Goal: Task Accomplishment & Management: Manage account settings

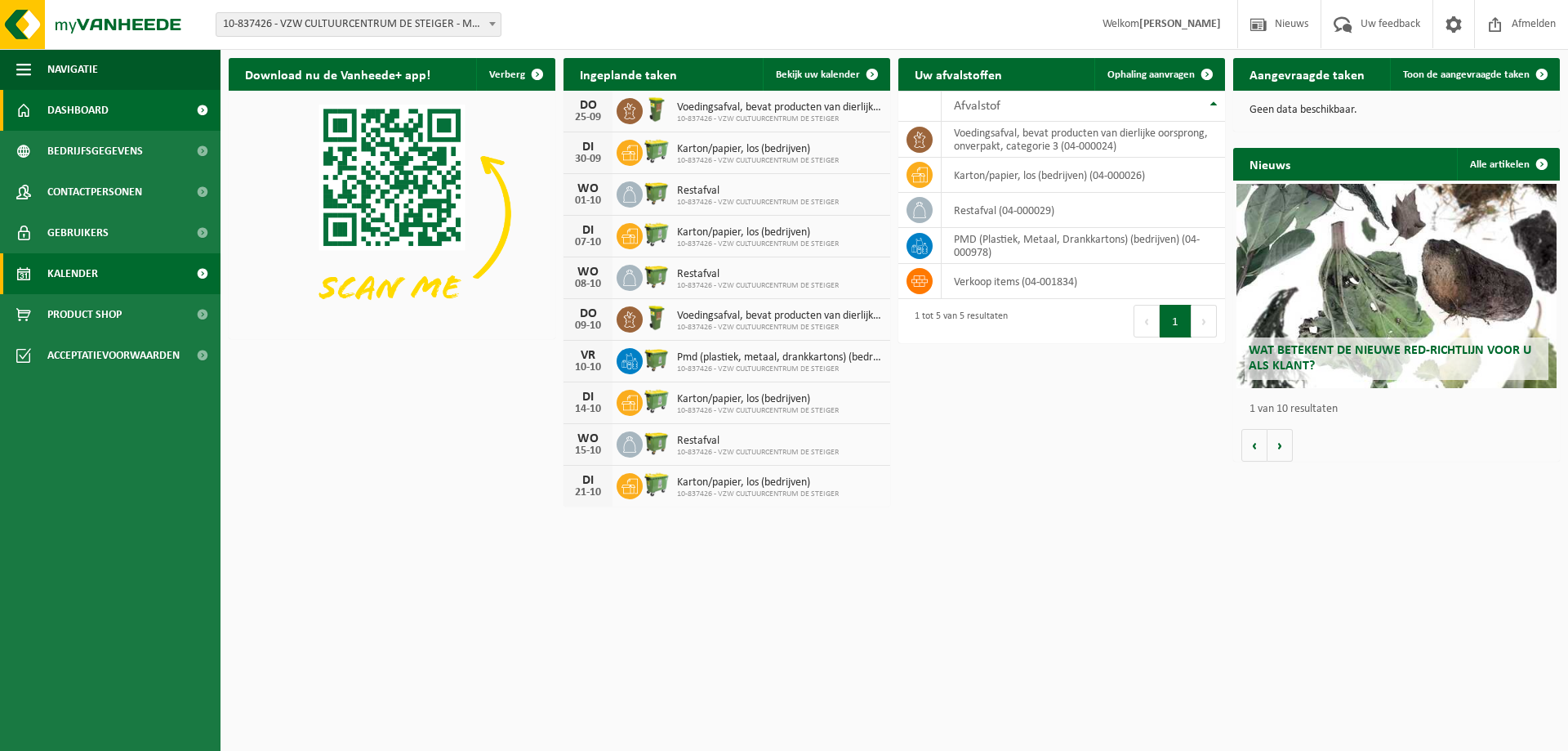
click at [85, 262] on span "Kalender" at bounding box center [72, 274] width 51 height 41
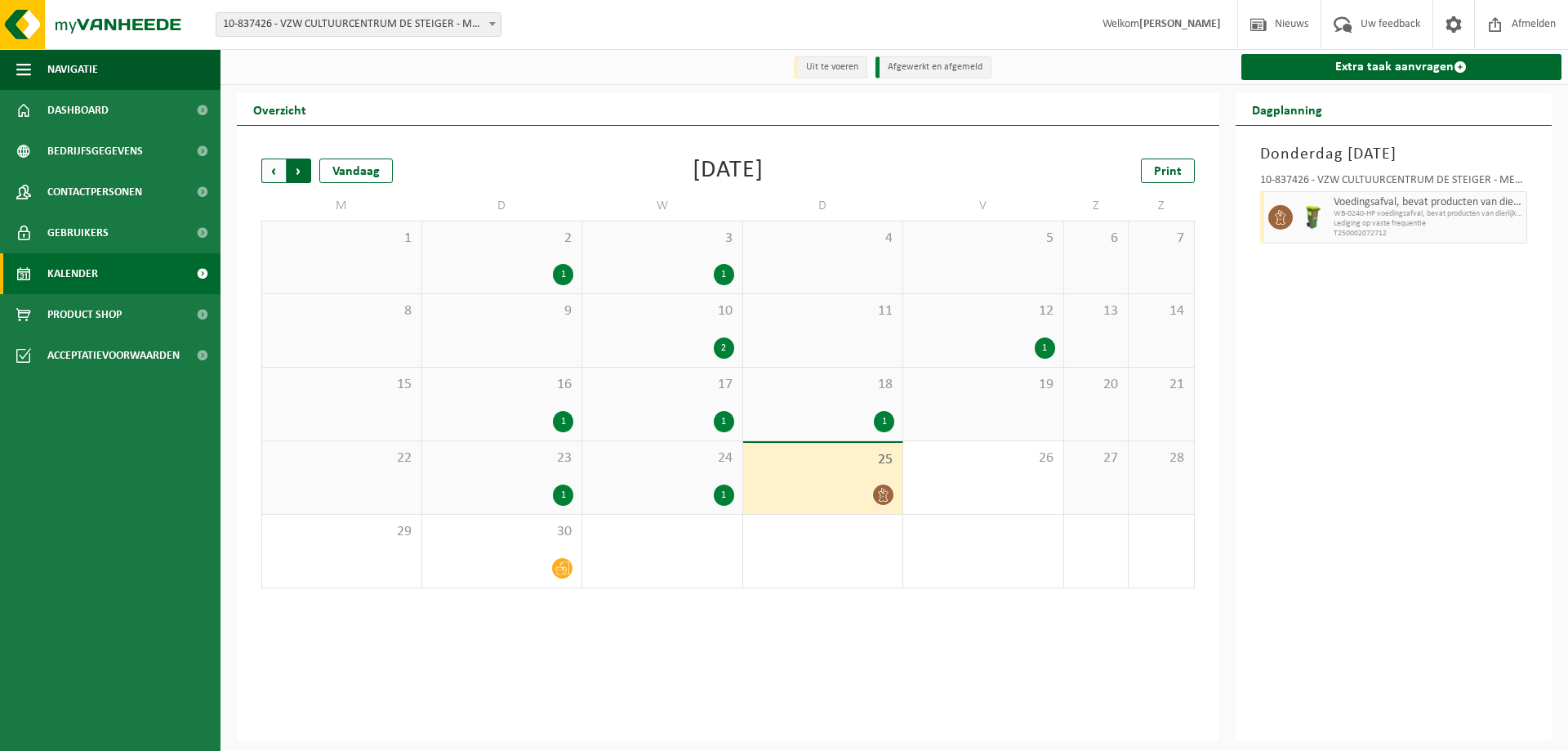
click at [271, 174] on span "Vorige" at bounding box center [274, 171] width 25 height 25
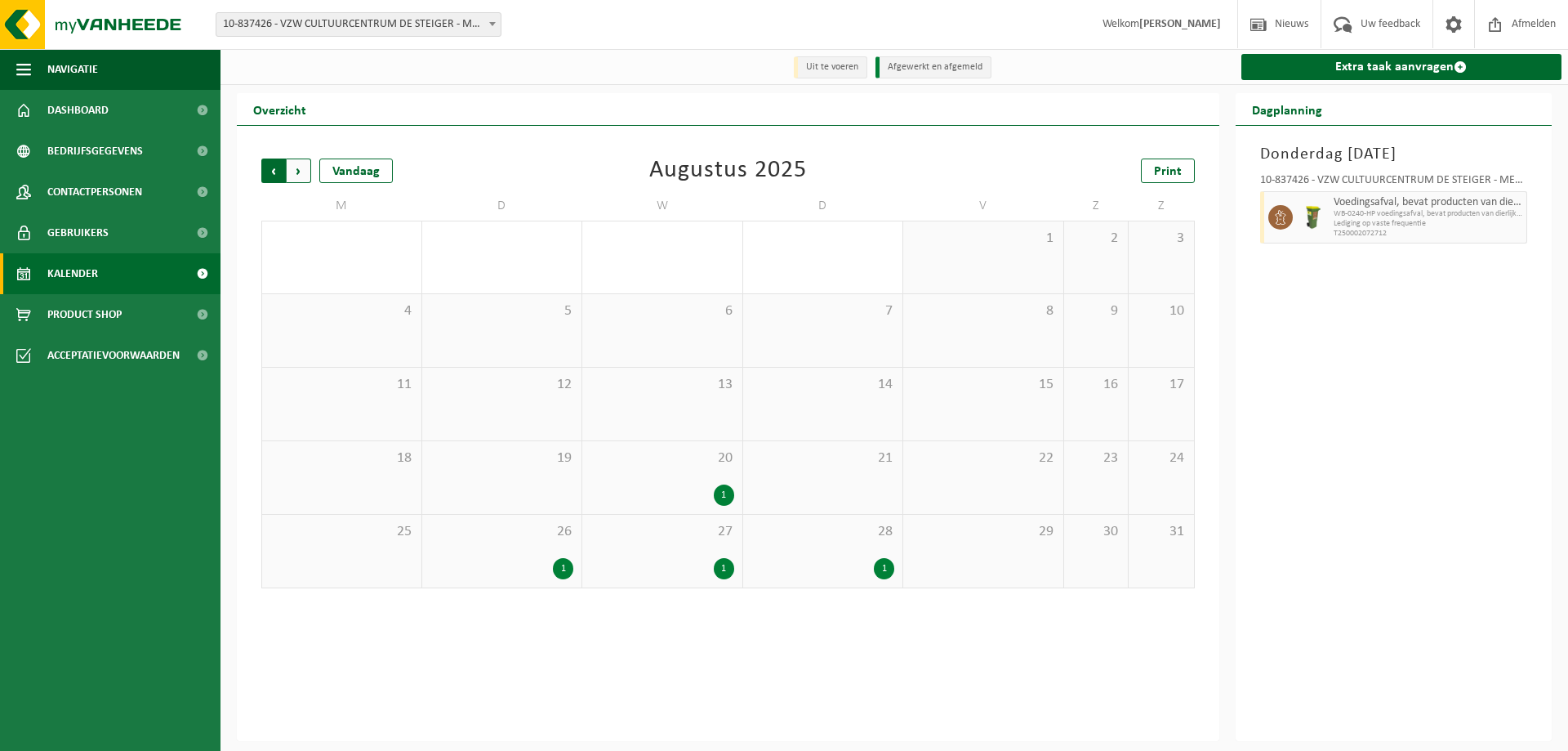
click at [298, 174] on span "Volgende" at bounding box center [299, 171] width 25 height 25
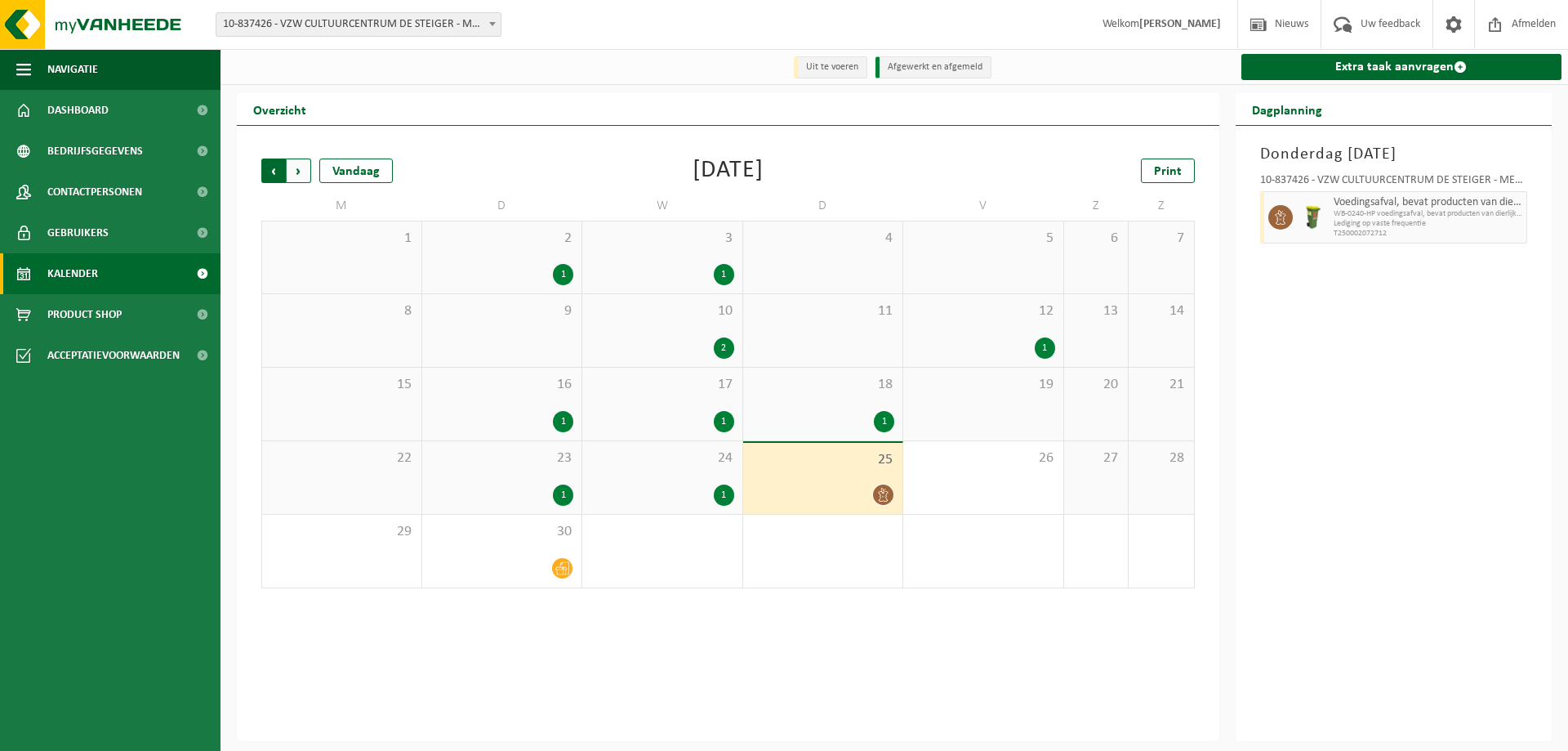
click at [304, 174] on span "Volgende" at bounding box center [299, 171] width 25 height 25
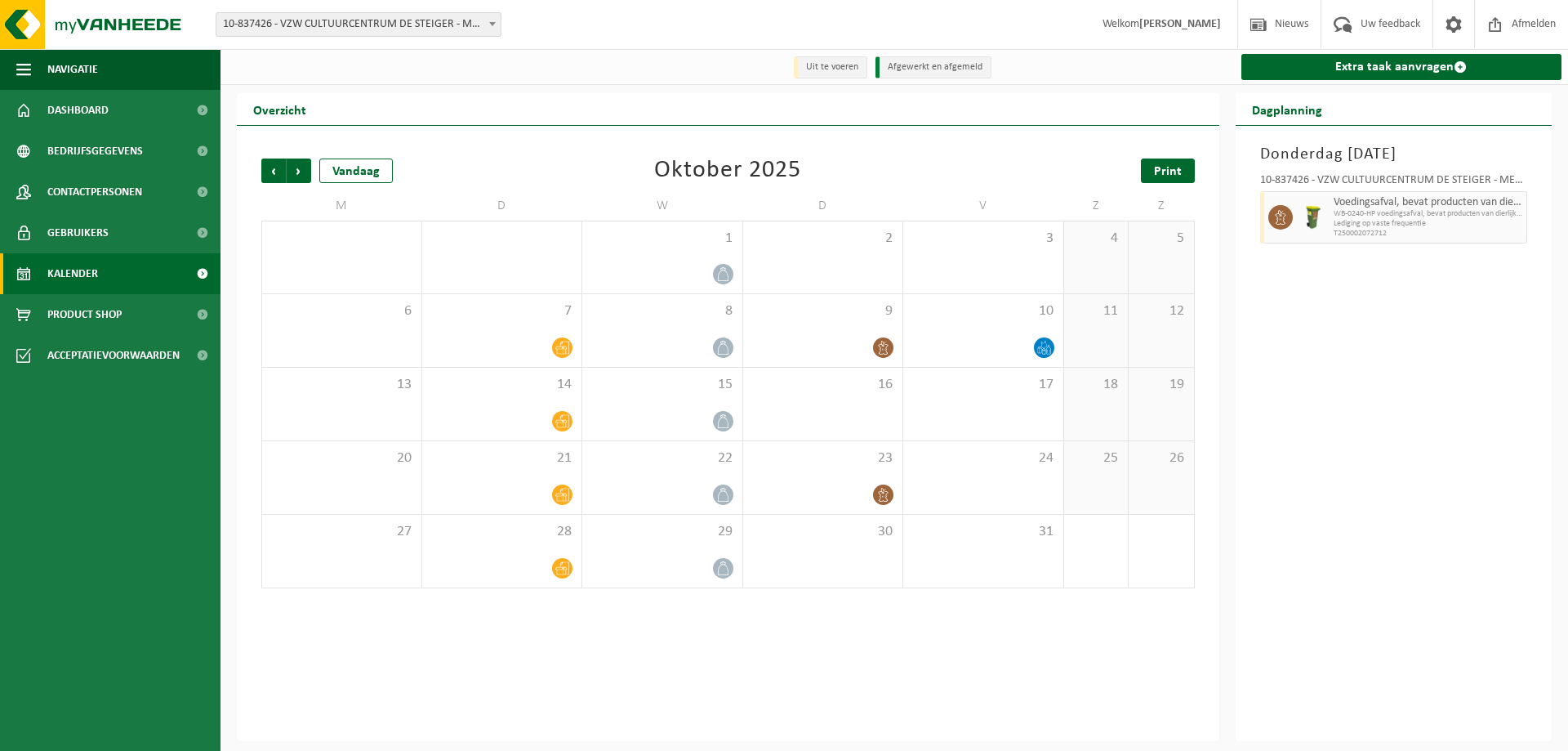
click at [1170, 174] on span "Print" at bounding box center [1167, 171] width 28 height 13
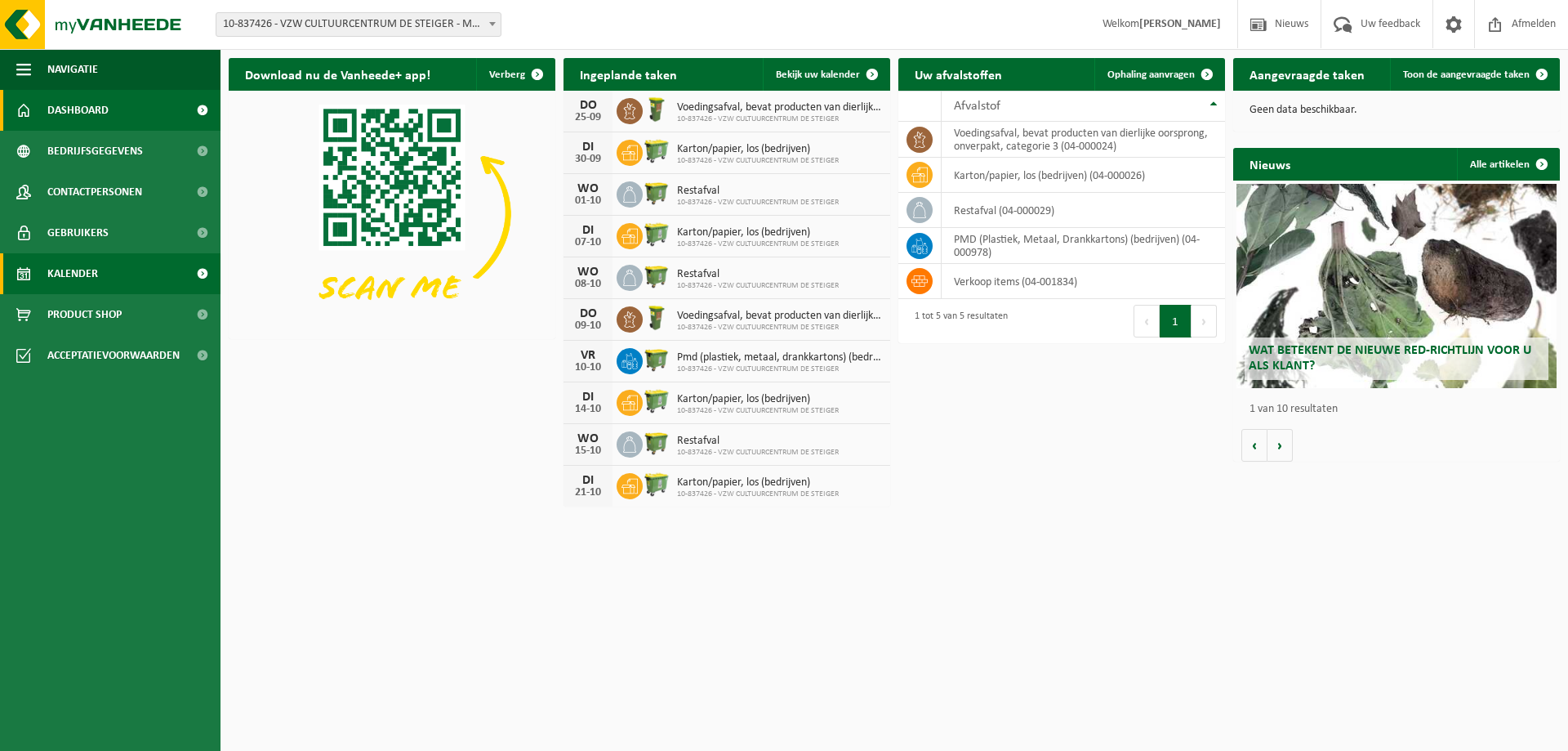
click at [61, 279] on span "Kalender" at bounding box center [72, 274] width 51 height 41
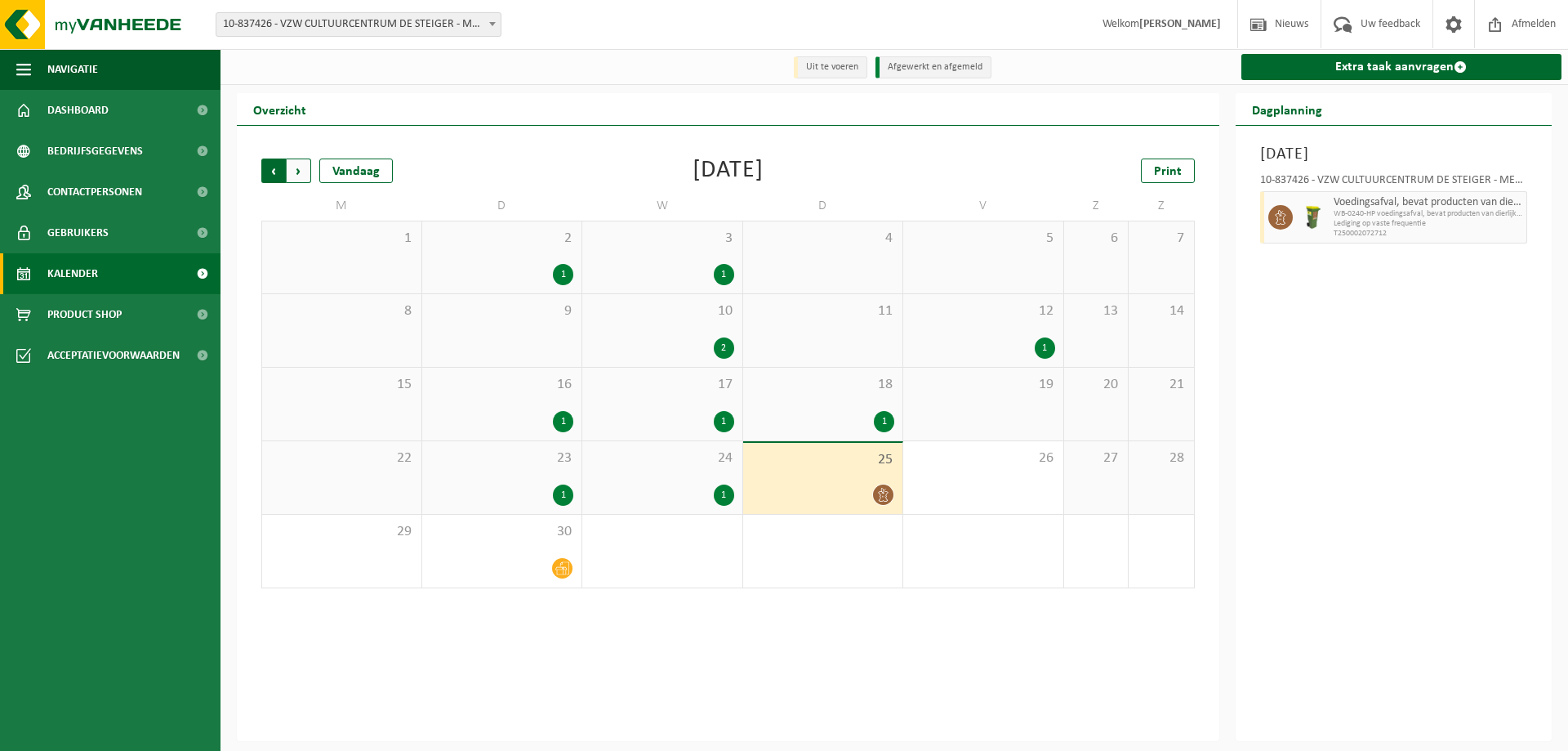
click at [300, 172] on span "Volgende" at bounding box center [299, 171] width 25 height 25
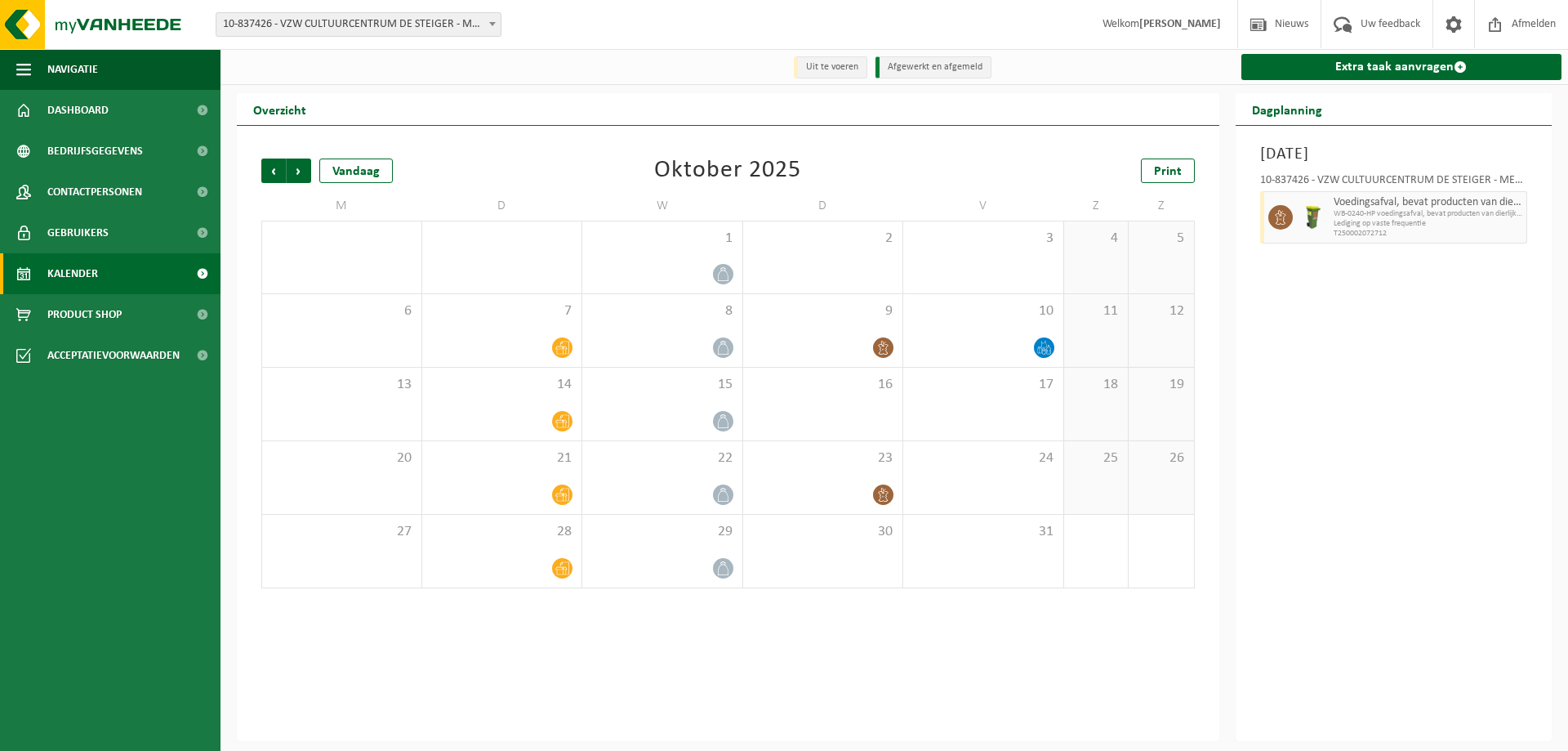
click at [300, 172] on span "Volgende" at bounding box center [299, 171] width 25 height 25
click at [268, 173] on span "Vorige" at bounding box center [274, 171] width 25 height 25
click at [299, 175] on span "Volgende" at bounding box center [299, 171] width 25 height 25
click at [881, 408] on div "13" at bounding box center [823, 404] width 160 height 73
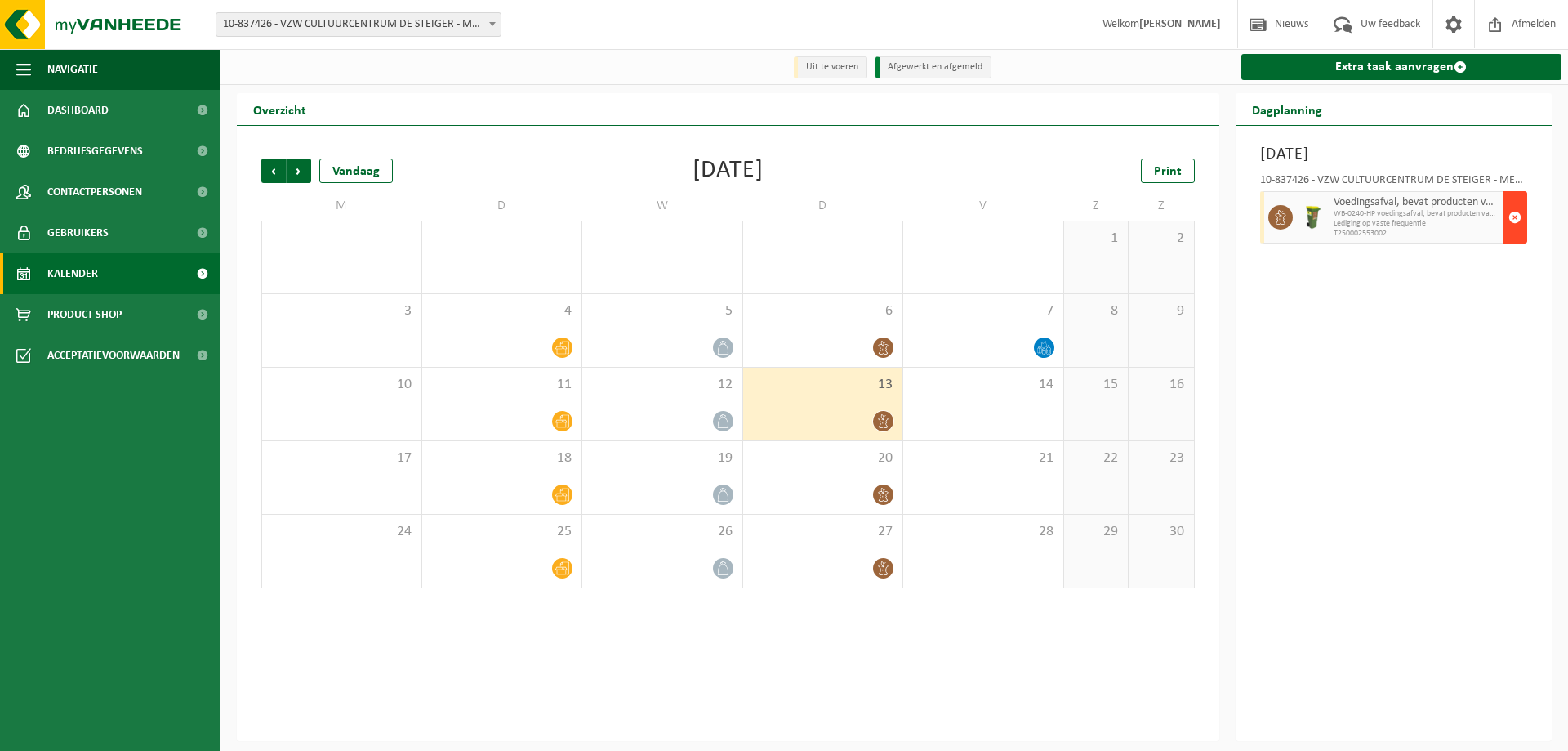
click at [1520, 218] on span "button" at bounding box center [1515, 217] width 13 height 33
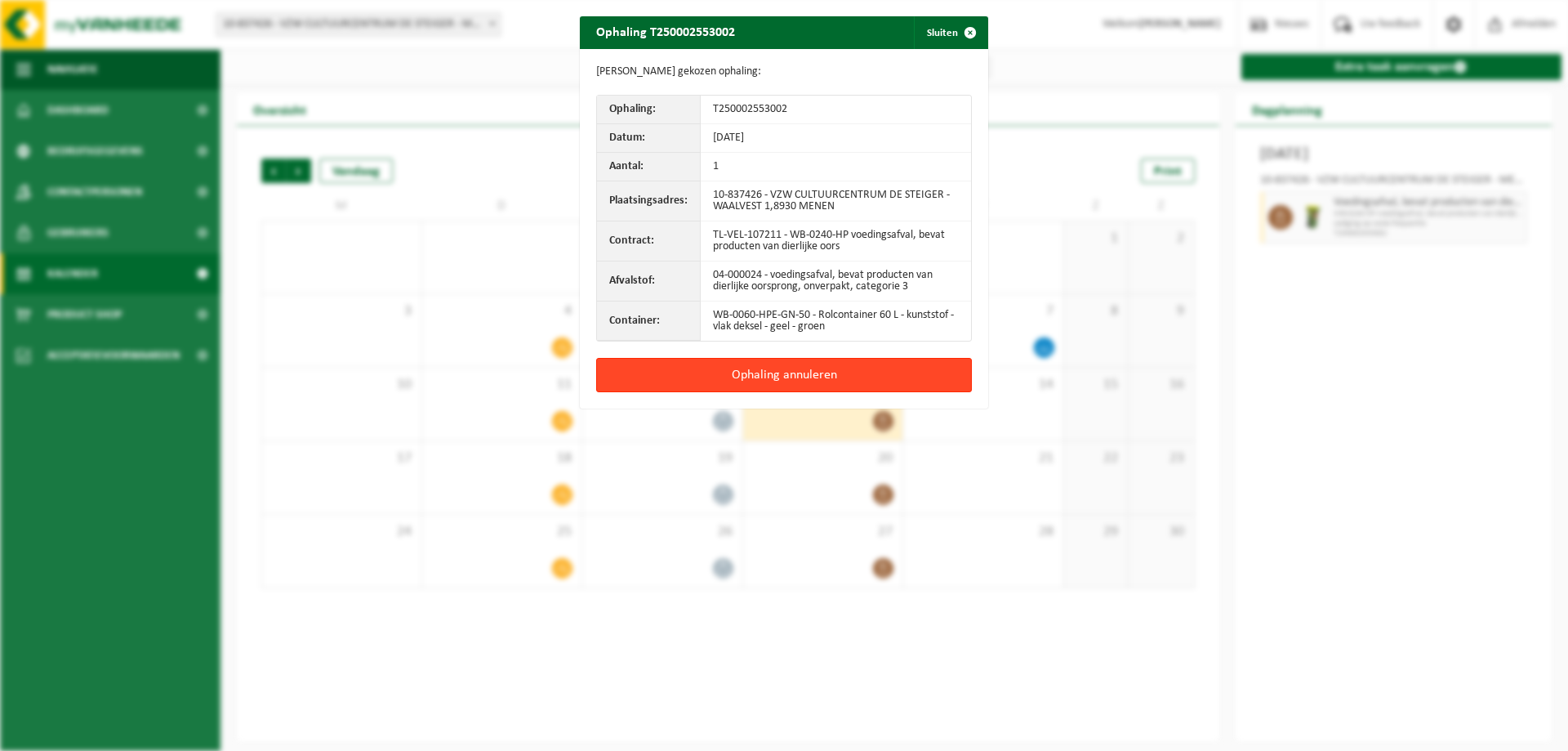
click at [763, 376] on button "Ophaling annuleren" at bounding box center [784, 375] width 375 height 35
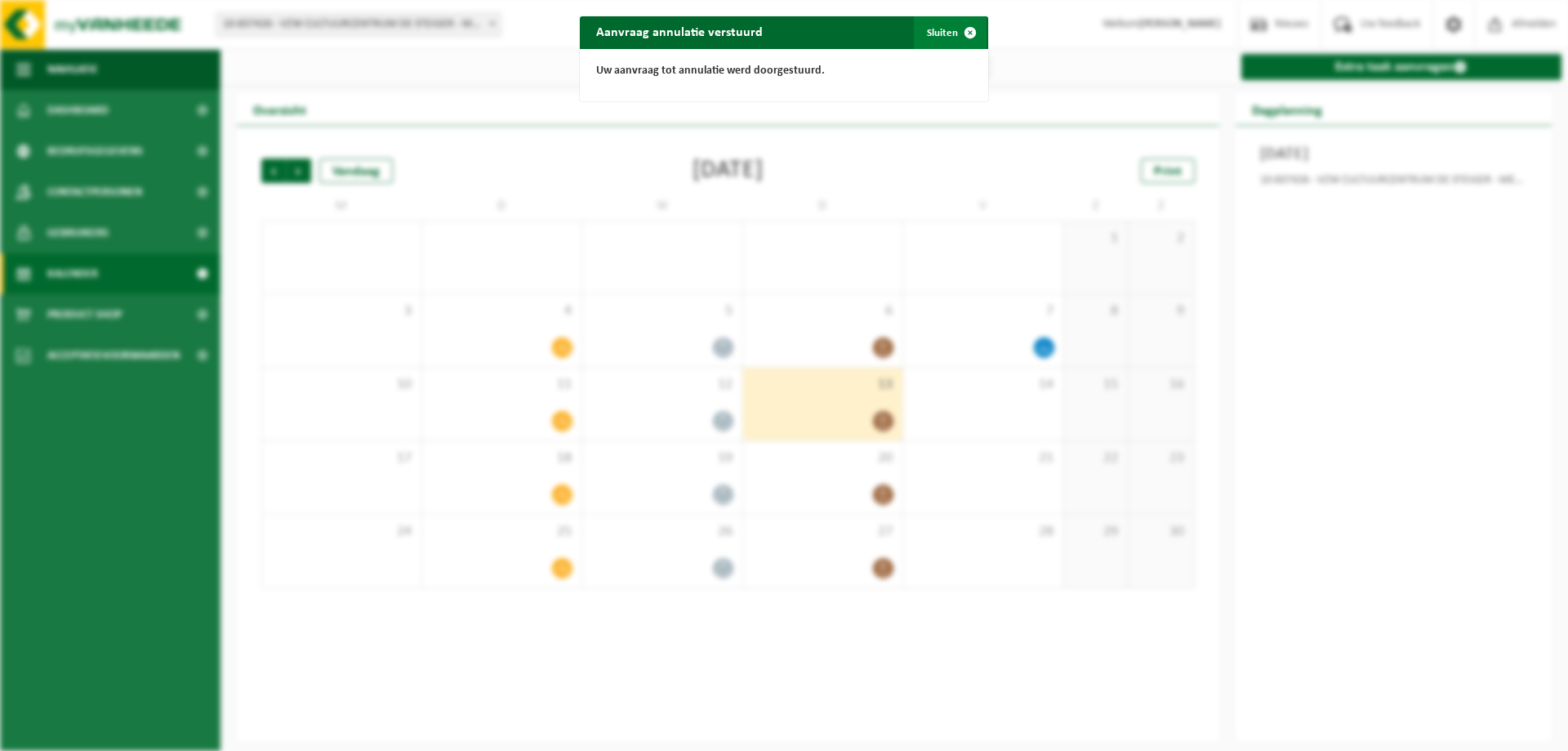
click at [953, 34] on span "button" at bounding box center [969, 32] width 33 height 33
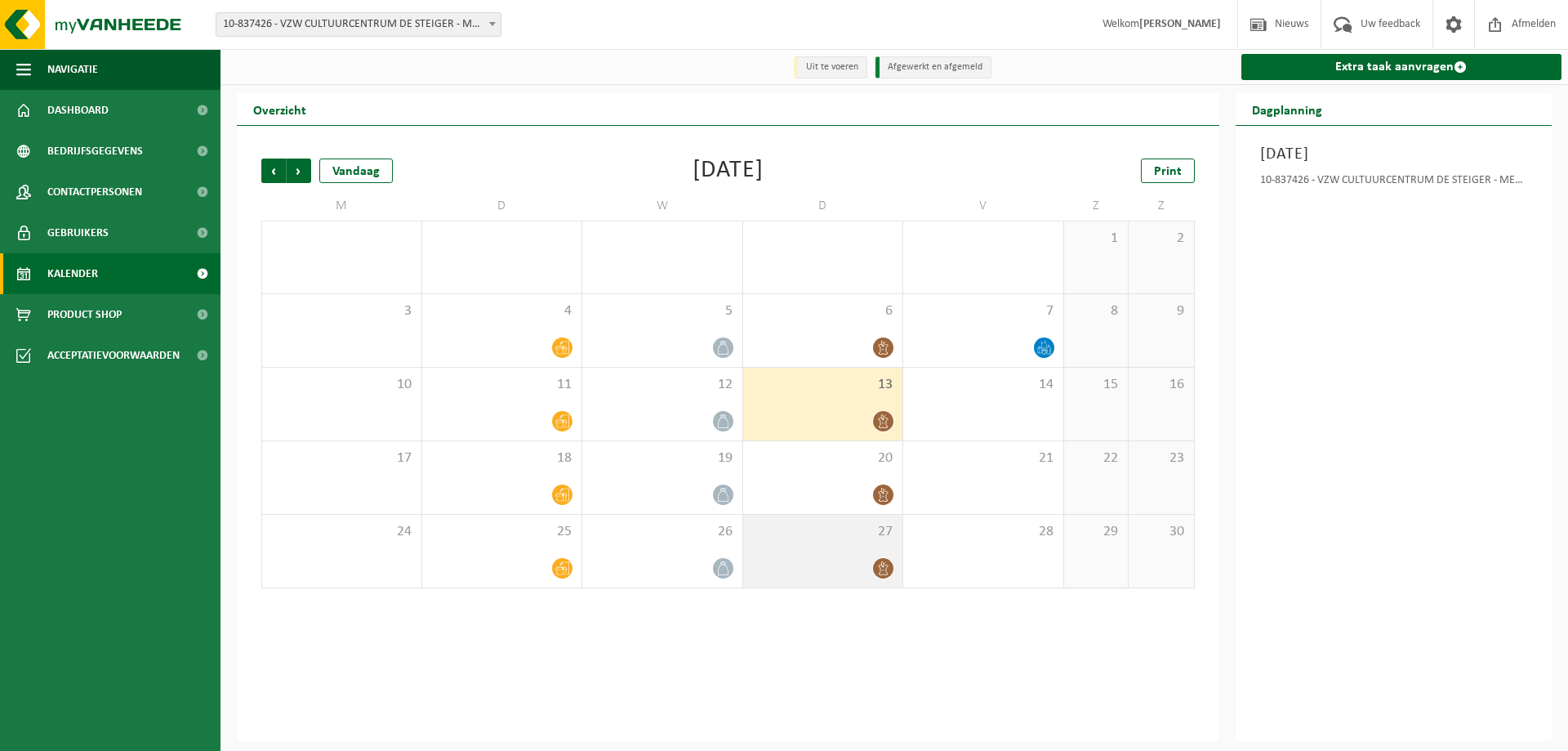
click at [851, 561] on div at bounding box center [824, 568] width 144 height 22
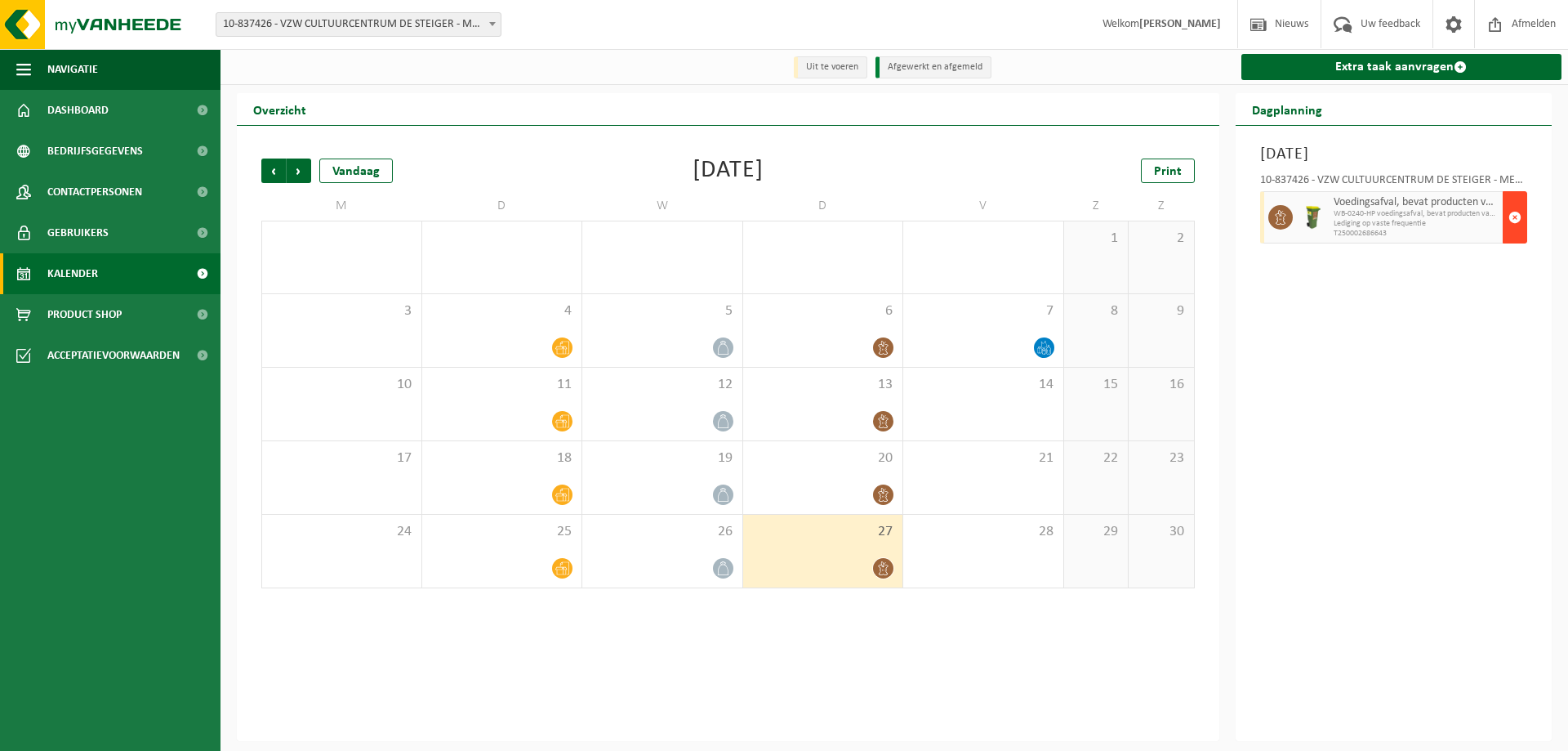
click at [1516, 217] on span "button" at bounding box center [1515, 217] width 13 height 33
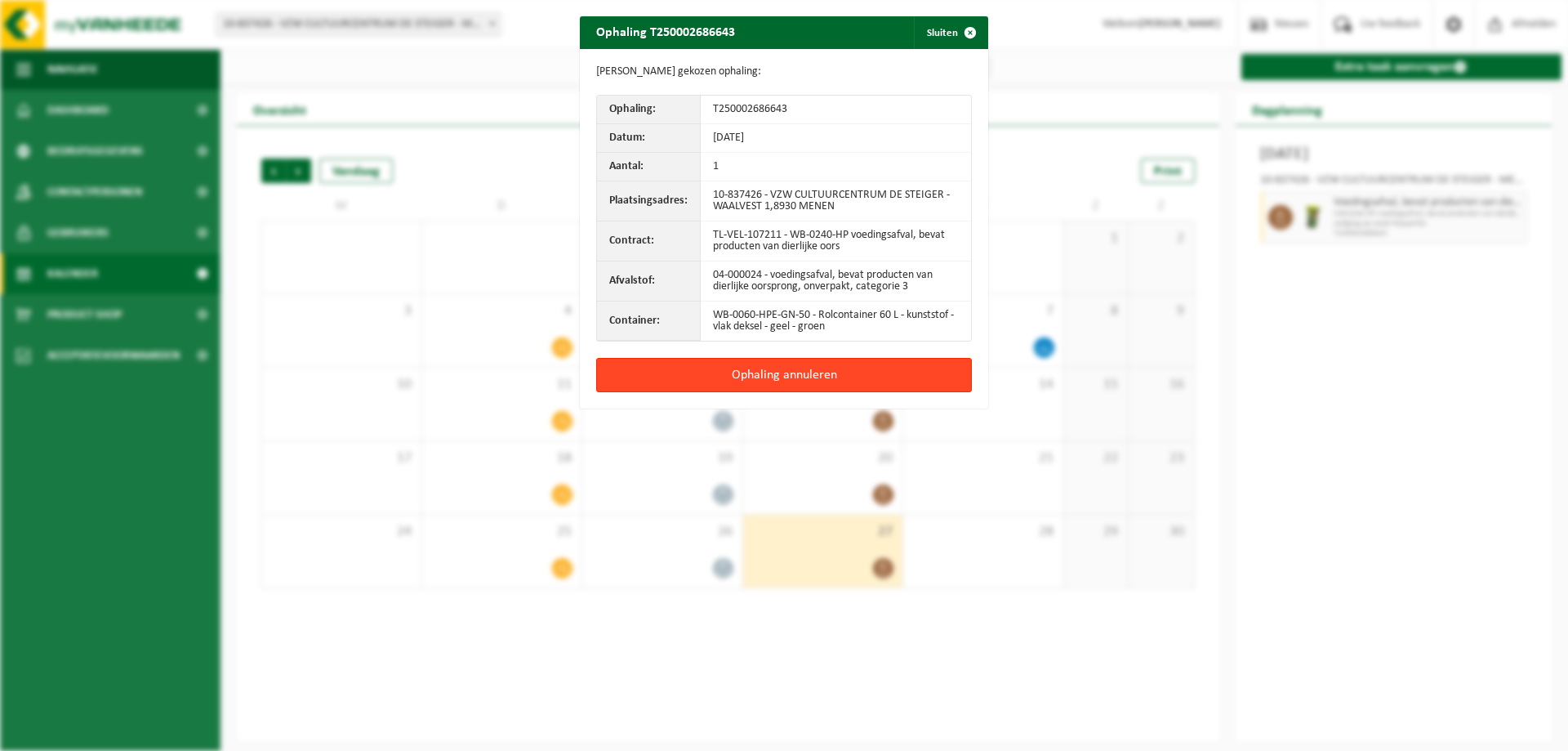
click at [744, 368] on button "Ophaling annuleren" at bounding box center [784, 375] width 375 height 35
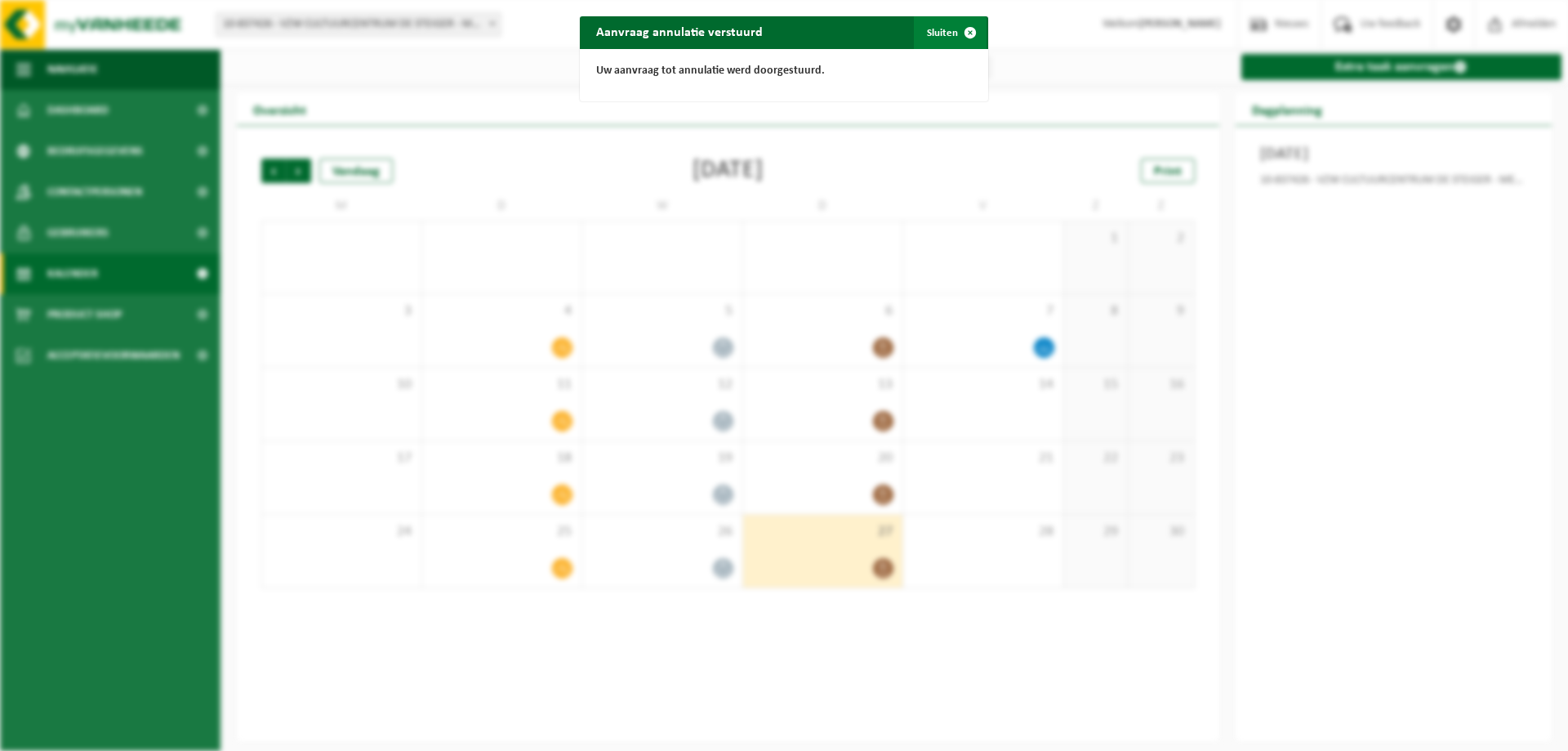
click at [958, 35] on span "button" at bounding box center [969, 32] width 33 height 33
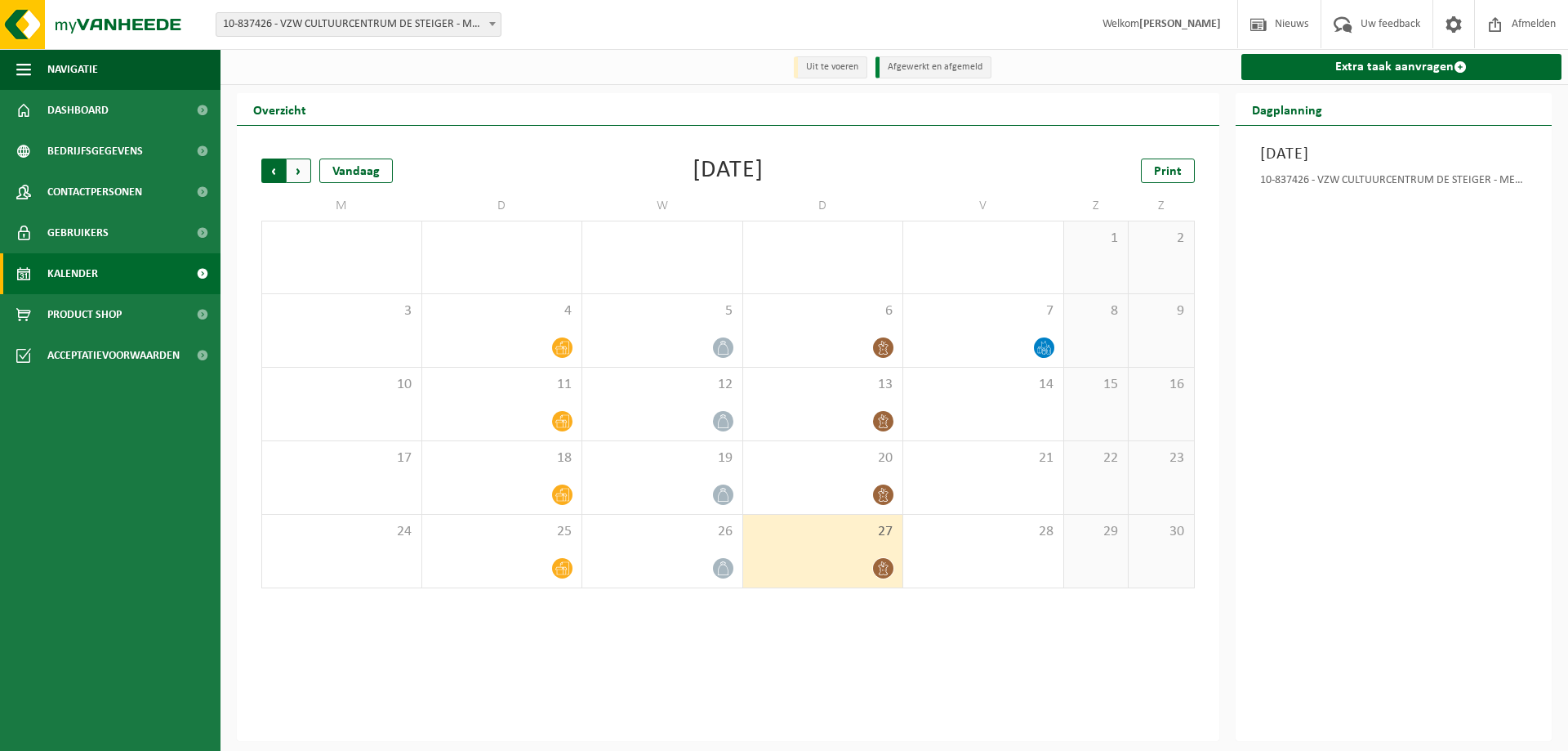
click at [299, 173] on span "Volgende" at bounding box center [299, 171] width 25 height 25
